Goal: Find specific page/section: Find specific page/section

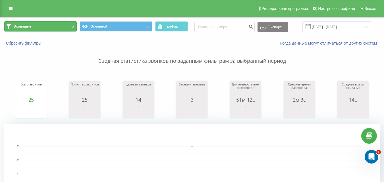
click at [51, 27] on button "Входящие" at bounding box center [40, 26] width 72 height 10
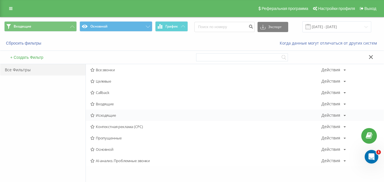
click at [104, 117] on span "Исходящие" at bounding box center [205, 115] width 231 height 4
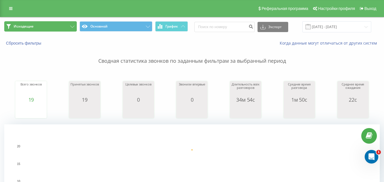
click at [64, 27] on button "Исходящие" at bounding box center [40, 26] width 72 height 10
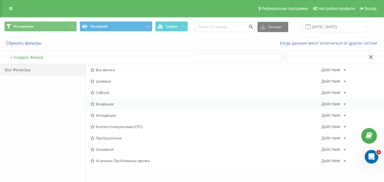
click at [106, 104] on span "Входящие" at bounding box center [205, 104] width 231 height 4
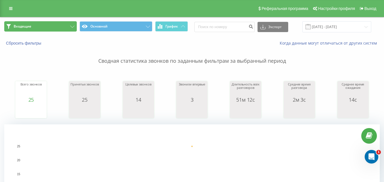
click at [64, 29] on button "Входящие" at bounding box center [40, 26] width 72 height 10
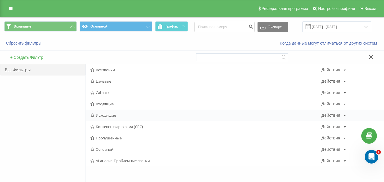
click at [106, 117] on span "Исходящие" at bounding box center [205, 115] width 231 height 4
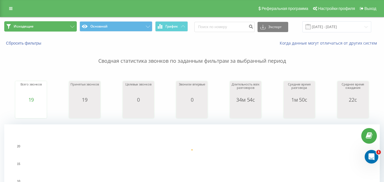
click at [62, 26] on button "Исходящие" at bounding box center [40, 26] width 72 height 10
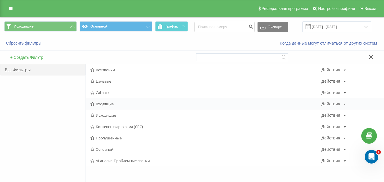
click at [107, 104] on span "Входящие" at bounding box center [205, 104] width 231 height 4
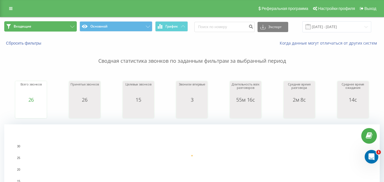
click at [60, 25] on button "Входящие" at bounding box center [40, 26] width 72 height 10
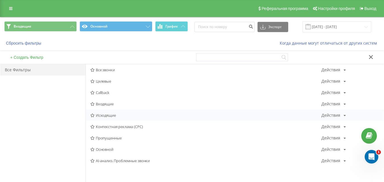
click at [107, 115] on span "Исходящие" at bounding box center [205, 115] width 231 height 4
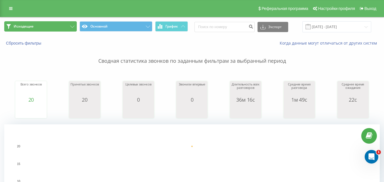
click at [58, 27] on button "Исходящие" at bounding box center [40, 26] width 72 height 10
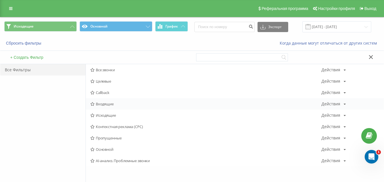
click at [96, 104] on span "Входящие" at bounding box center [205, 104] width 231 height 4
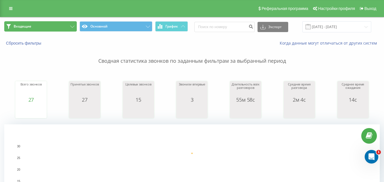
click at [70, 26] on button "Входящие" at bounding box center [40, 26] width 72 height 10
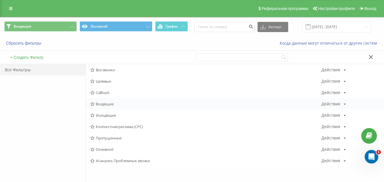
click at [109, 102] on span "Входящие" at bounding box center [205, 104] width 231 height 4
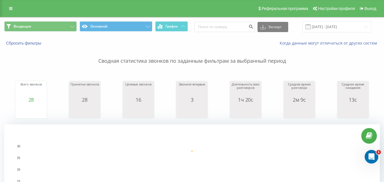
click at [62, 21] on div "Входящие Основной График Экспорт .csv .xls .xlsx [DATE] - [DATE]" at bounding box center [191, 26] width 383 height 19
click at [62, 22] on button "Входящие" at bounding box center [40, 26] width 72 height 10
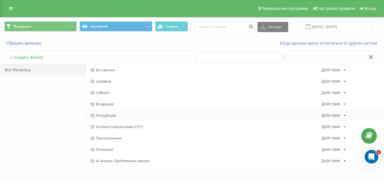
click at [112, 114] on span "Исходящие" at bounding box center [205, 115] width 231 height 4
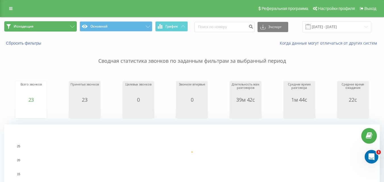
click at [64, 31] on button "Исходящие" at bounding box center [40, 26] width 72 height 10
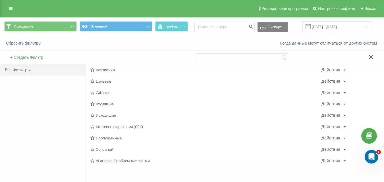
click at [108, 115] on span "Исходящие" at bounding box center [205, 115] width 231 height 4
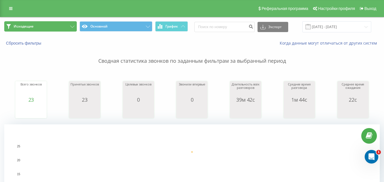
click at [66, 26] on button "Исходящие" at bounding box center [40, 26] width 72 height 10
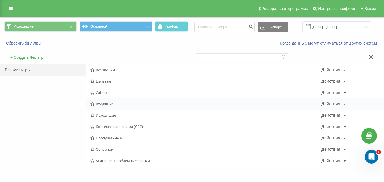
click at [109, 105] on span "Входящие" at bounding box center [205, 104] width 231 height 4
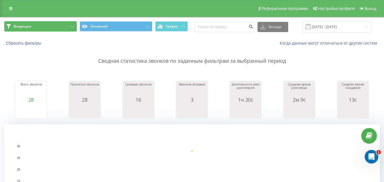
click at [58, 26] on button "Входящие" at bounding box center [40, 26] width 72 height 10
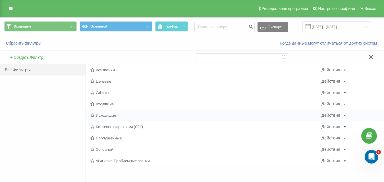
click at [109, 115] on span "Исходящие" at bounding box center [205, 115] width 231 height 4
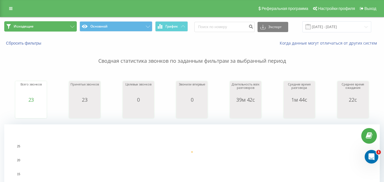
click at [63, 23] on button "Исходящие" at bounding box center [40, 26] width 72 height 10
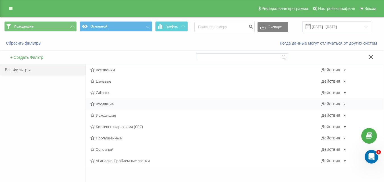
click at [106, 102] on span "Входящие" at bounding box center [205, 104] width 231 height 4
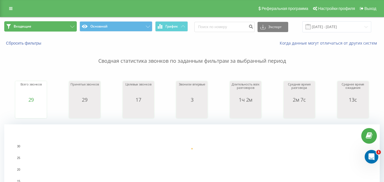
click at [69, 23] on button "Входящие" at bounding box center [40, 26] width 72 height 10
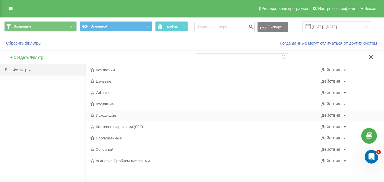
click at [111, 112] on div "Исходящие Действия Редактировать Копировать Удалить По умолчанию Поделиться" at bounding box center [235, 115] width 298 height 11
click at [105, 114] on span "Исходящие" at bounding box center [205, 115] width 231 height 4
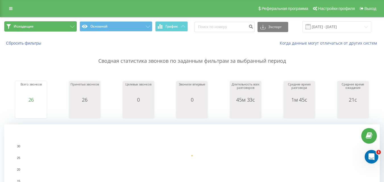
click at [73, 26] on icon at bounding box center [72, 27] width 4 height 2
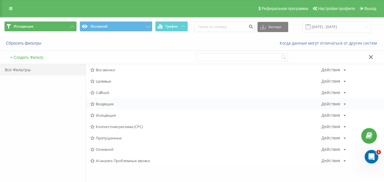
click at [104, 103] on span "Входящие" at bounding box center [205, 104] width 231 height 4
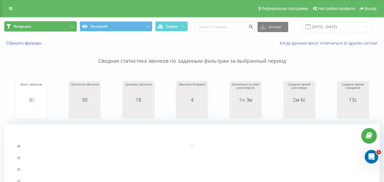
click at [66, 24] on button "Входящие" at bounding box center [40, 26] width 72 height 10
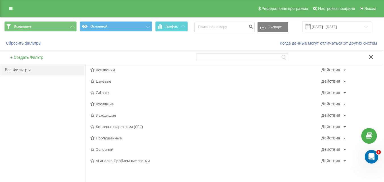
click at [109, 102] on span "Входящие" at bounding box center [205, 104] width 231 height 4
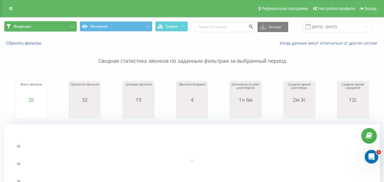
click at [60, 26] on button "Входящие" at bounding box center [40, 26] width 72 height 10
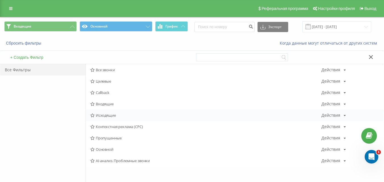
click at [109, 116] on span "Исходящие" at bounding box center [205, 115] width 231 height 4
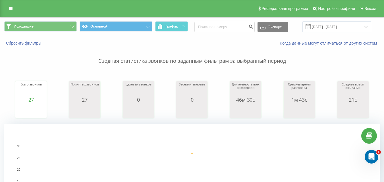
click at [35, 32] on span "Исходящие Основной График" at bounding box center [95, 26] width 183 height 11
click at [35, 30] on button "Исходящие" at bounding box center [40, 26] width 72 height 10
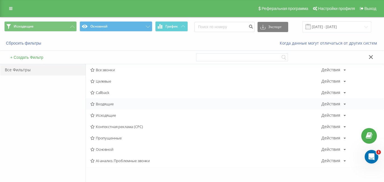
click at [104, 102] on span "Входящие" at bounding box center [205, 104] width 231 height 4
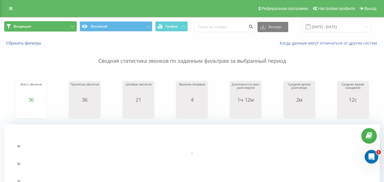
click at [54, 26] on button "Входящие" at bounding box center [40, 26] width 72 height 10
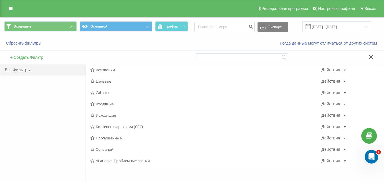
drag, startPoint x: 109, startPoint y: 103, endPoint x: 109, endPoint y: 113, distance: 9.9
click at [109, 103] on span "Входящие" at bounding box center [205, 104] width 231 height 4
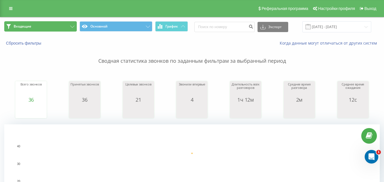
drag, startPoint x: 64, startPoint y: 26, endPoint x: 67, endPoint y: 31, distance: 6.4
click at [64, 25] on button "Входящие" at bounding box center [40, 26] width 72 height 10
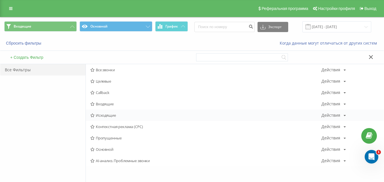
click at [105, 117] on span "Исходящие" at bounding box center [205, 115] width 231 height 4
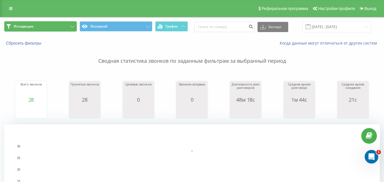
drag, startPoint x: 69, startPoint y: 26, endPoint x: 71, endPoint y: 32, distance: 6.6
click at [69, 26] on button "Исходящие" at bounding box center [40, 26] width 72 height 10
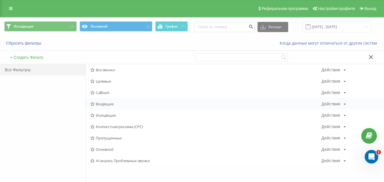
click at [99, 102] on span "Входящие" at bounding box center [205, 104] width 231 height 4
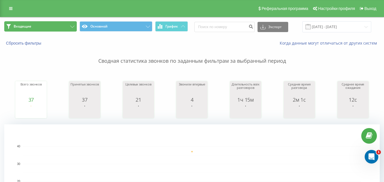
click at [50, 24] on button "Входящие" at bounding box center [40, 26] width 72 height 10
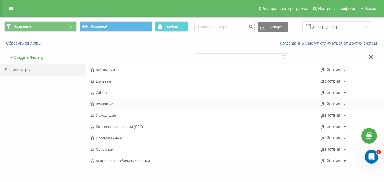
click at [105, 104] on span "Входящие" at bounding box center [205, 104] width 231 height 4
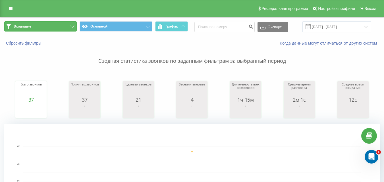
click at [52, 28] on button "Входящие" at bounding box center [40, 26] width 72 height 10
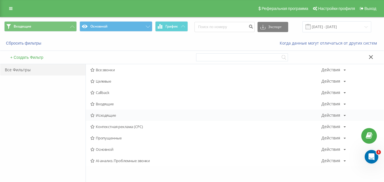
click at [108, 116] on span "Исходящие" at bounding box center [205, 115] width 231 height 4
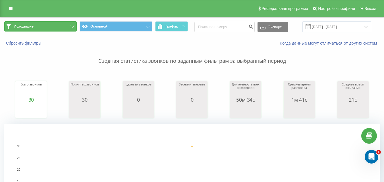
click at [66, 26] on button "Исходящие" at bounding box center [40, 26] width 72 height 10
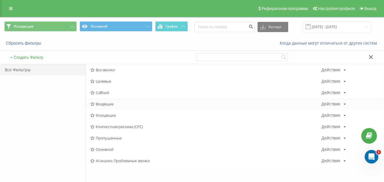
click at [111, 105] on span "Входящие" at bounding box center [205, 104] width 231 height 4
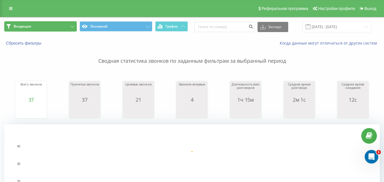
drag, startPoint x: 64, startPoint y: 23, endPoint x: 64, endPoint y: 28, distance: 5.1
click at [64, 23] on button "Входящие" at bounding box center [40, 26] width 72 height 10
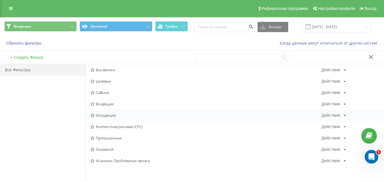
click at [105, 116] on span "Исходящие" at bounding box center [205, 115] width 231 height 4
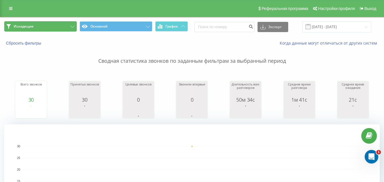
click at [62, 24] on button "Исходящие" at bounding box center [40, 26] width 72 height 10
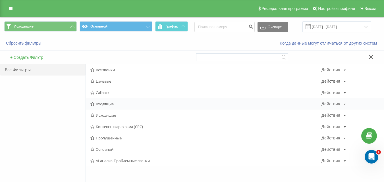
click at [111, 104] on span "Входящие" at bounding box center [205, 104] width 231 height 4
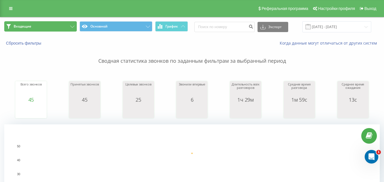
click at [70, 28] on button "Входящие" at bounding box center [40, 26] width 72 height 10
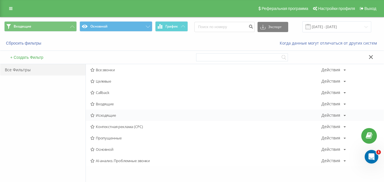
click at [115, 112] on div "Исходящие Действия Редактировать Копировать Удалить По умолчанию Поделиться" at bounding box center [235, 115] width 298 height 11
click at [111, 116] on span "Исходящие" at bounding box center [205, 115] width 231 height 4
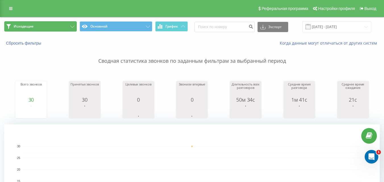
click at [67, 26] on button "Исходящие" at bounding box center [40, 26] width 72 height 10
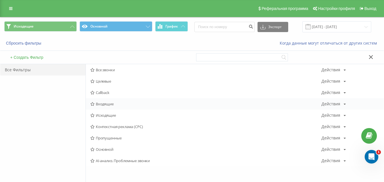
click at [112, 104] on span "Входящие" at bounding box center [205, 104] width 231 height 4
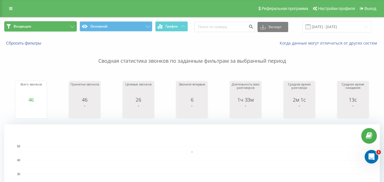
click at [65, 28] on button "Входящие" at bounding box center [40, 26] width 72 height 10
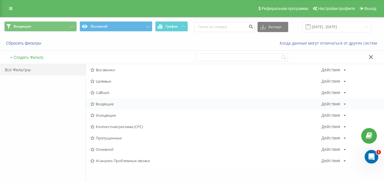
click at [111, 107] on div "Входящие Действия Редактировать Копировать Удалить По умолчанию Поделиться" at bounding box center [235, 103] width 298 height 11
click at [104, 103] on span "Входящие" at bounding box center [205, 104] width 231 height 4
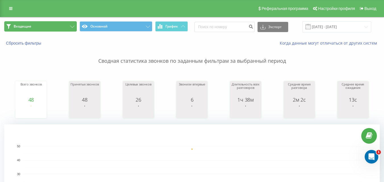
click at [64, 26] on button "Входящие" at bounding box center [40, 26] width 72 height 10
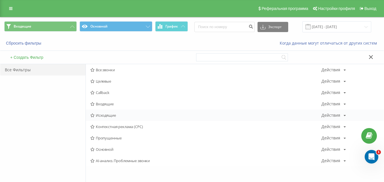
click at [99, 117] on span "Исходящие" at bounding box center [205, 115] width 231 height 4
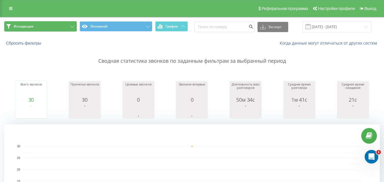
click at [61, 22] on button "Исходящие" at bounding box center [40, 26] width 72 height 10
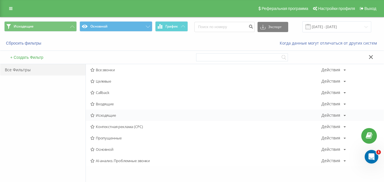
click at [121, 114] on span "Исходящие" at bounding box center [205, 115] width 231 height 4
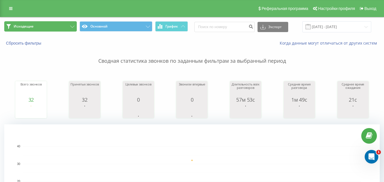
click at [61, 25] on button "Исходящие" at bounding box center [40, 26] width 72 height 10
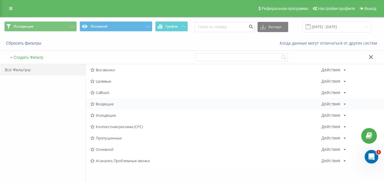
click at [112, 104] on span "Входящие" at bounding box center [205, 104] width 231 height 4
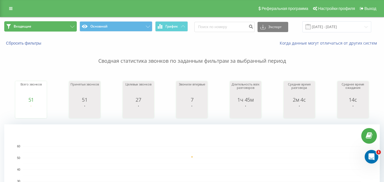
click at [69, 22] on button "Входящие" at bounding box center [40, 26] width 72 height 10
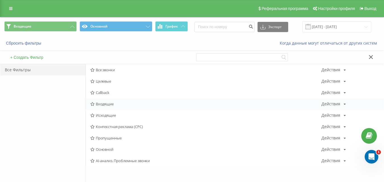
click at [107, 104] on span "Входящие" at bounding box center [205, 104] width 231 height 4
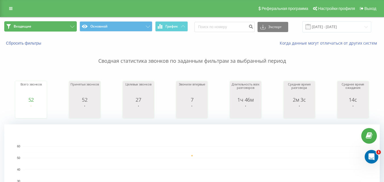
click at [56, 25] on button "Входящие" at bounding box center [40, 26] width 72 height 10
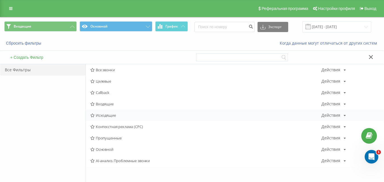
click at [118, 116] on span "Исходящие" at bounding box center [205, 115] width 231 height 4
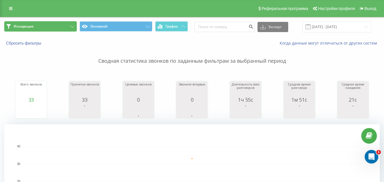
click at [55, 25] on button "Исходящие" at bounding box center [40, 26] width 72 height 10
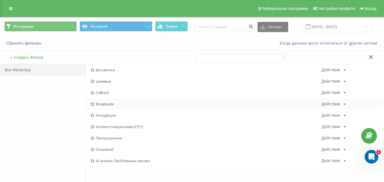
click at [101, 105] on span "Входящие" at bounding box center [205, 104] width 231 height 4
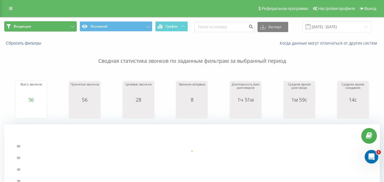
click at [62, 30] on button "Входящие" at bounding box center [40, 26] width 72 height 10
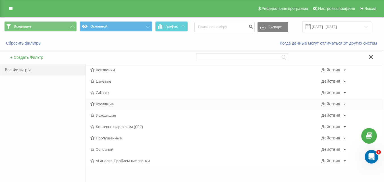
click at [116, 104] on span "Входящие" at bounding box center [205, 104] width 231 height 4
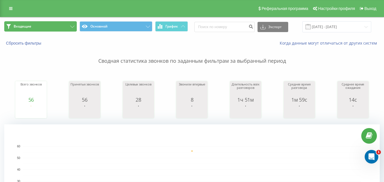
click at [52, 28] on button "Входящие" at bounding box center [40, 26] width 72 height 10
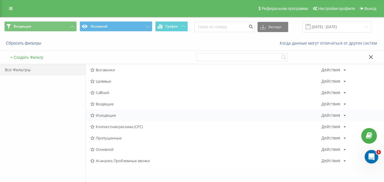
click at [104, 113] on span "Исходящие" at bounding box center [205, 115] width 231 height 4
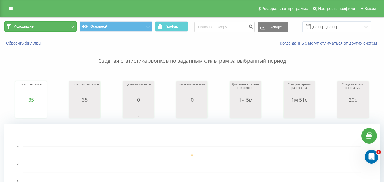
click at [67, 28] on button "Исходящие" at bounding box center [40, 26] width 72 height 10
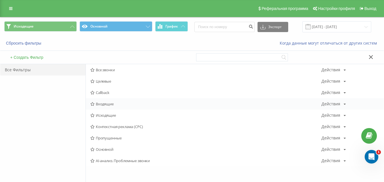
click at [105, 102] on span "Входящие" at bounding box center [205, 104] width 231 height 4
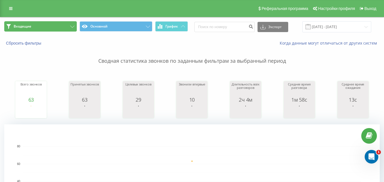
click at [52, 27] on button "Входящие" at bounding box center [40, 26] width 72 height 10
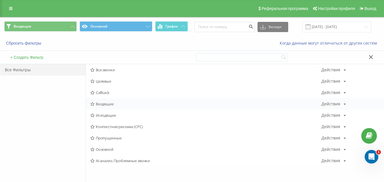
click at [104, 105] on span "Входящие" at bounding box center [205, 104] width 231 height 4
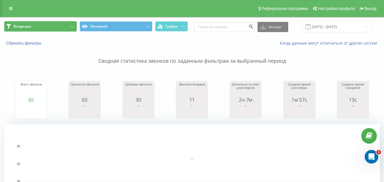
click at [67, 30] on button "Входящие" at bounding box center [40, 26] width 72 height 10
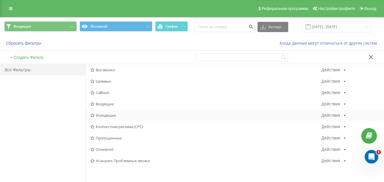
click at [97, 113] on span "Исходящие" at bounding box center [205, 115] width 231 height 4
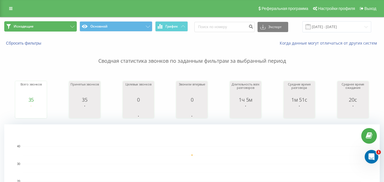
click at [44, 26] on button "Исходящие" at bounding box center [40, 26] width 72 height 10
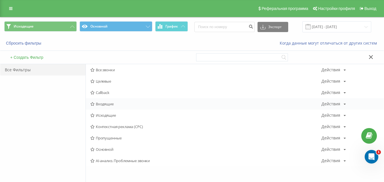
click at [107, 104] on span "Входящие" at bounding box center [205, 104] width 231 height 4
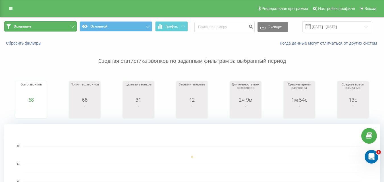
click at [64, 28] on button "Входящие" at bounding box center [40, 26] width 72 height 10
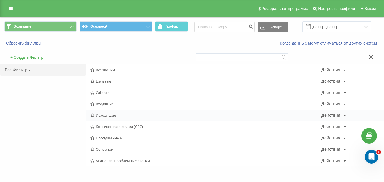
click at [111, 115] on span "Исходящие" at bounding box center [205, 115] width 231 height 4
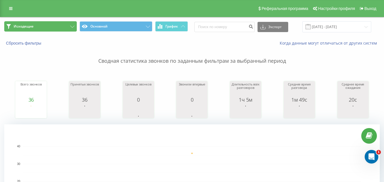
click at [57, 27] on button "Исходящие" at bounding box center [40, 26] width 72 height 10
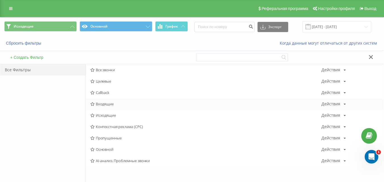
click at [102, 104] on span "Входящие" at bounding box center [205, 104] width 231 height 4
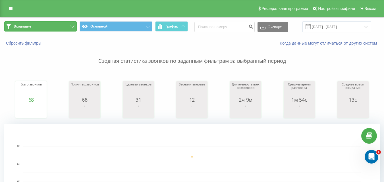
click at [63, 24] on button "Входящие" at bounding box center [40, 26] width 72 height 10
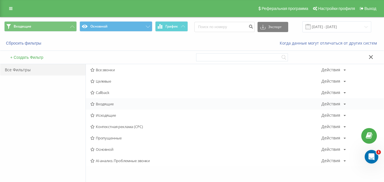
click at [101, 106] on span "Входящие" at bounding box center [205, 104] width 231 height 4
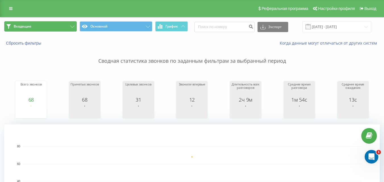
click at [57, 24] on button "Входящие" at bounding box center [40, 26] width 72 height 10
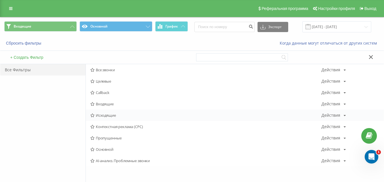
click at [116, 114] on span "Исходящие" at bounding box center [205, 115] width 231 height 4
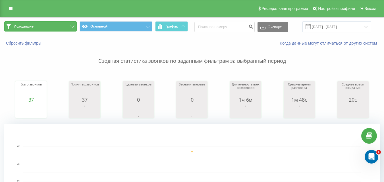
click at [76, 27] on button "Исходящие" at bounding box center [40, 26] width 72 height 10
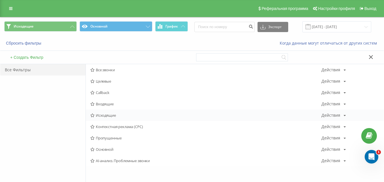
click at [118, 116] on span "Исходящие" at bounding box center [205, 115] width 231 height 4
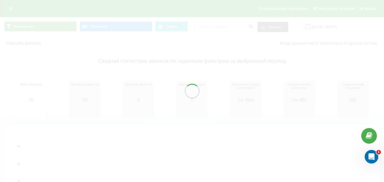
click at [68, 26] on div at bounding box center [192, 91] width 384 height 182
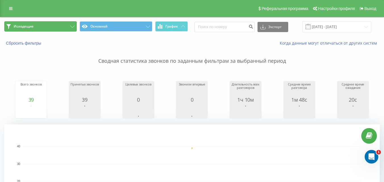
click at [70, 22] on button "Исходящие" at bounding box center [40, 26] width 72 height 10
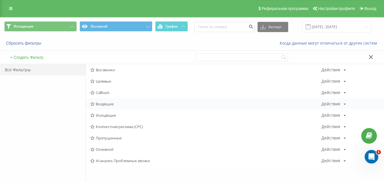
click at [121, 106] on div "Входящие Действия Редактировать Копировать Удалить По умолчанию Поделиться" at bounding box center [235, 103] width 298 height 11
click at [112, 105] on span "Входящие" at bounding box center [205, 104] width 231 height 4
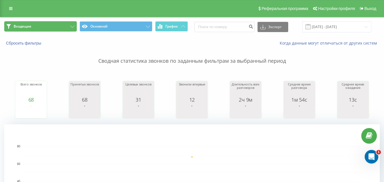
click at [55, 22] on button "Входящие" at bounding box center [40, 26] width 72 height 10
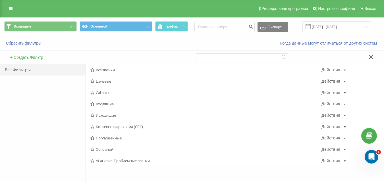
click at [108, 104] on span "Входящие" at bounding box center [205, 104] width 231 height 4
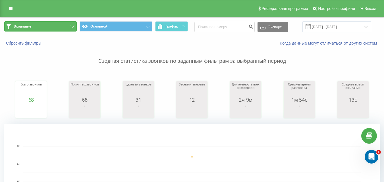
click at [53, 27] on button "Входящие" at bounding box center [40, 26] width 72 height 10
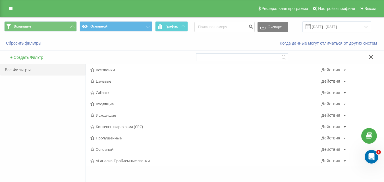
drag, startPoint x: 114, startPoint y: 104, endPoint x: 265, endPoint y: 96, distance: 150.5
click at [114, 104] on span "Входящие" at bounding box center [205, 104] width 231 height 4
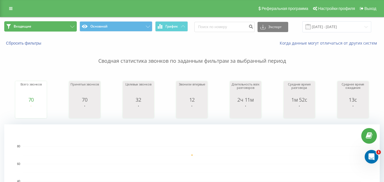
click at [65, 27] on button "Входящие" at bounding box center [40, 26] width 72 height 10
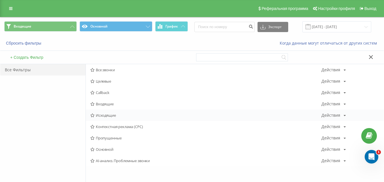
click at [112, 117] on span "Исходящие" at bounding box center [205, 115] width 231 height 4
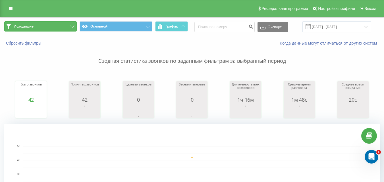
click at [67, 25] on button "Исходящие" at bounding box center [40, 26] width 72 height 10
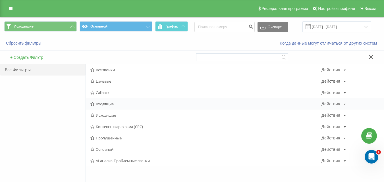
click at [108, 104] on span "Входящие" at bounding box center [205, 104] width 231 height 4
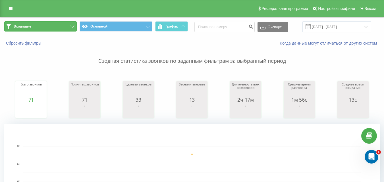
click at [69, 25] on button "Входящие" at bounding box center [40, 26] width 72 height 10
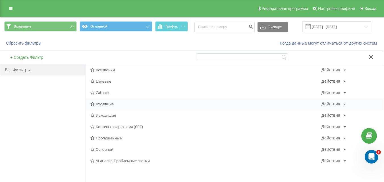
click at [118, 103] on span "Входящие" at bounding box center [205, 104] width 231 height 4
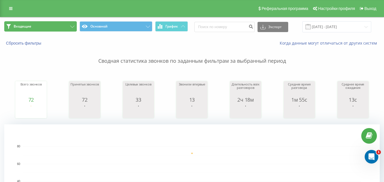
click at [66, 25] on button "Входящие" at bounding box center [40, 26] width 72 height 10
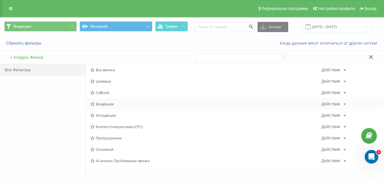
click at [110, 104] on span "Входящие" at bounding box center [205, 104] width 231 height 4
